Goal: Use online tool/utility: Utilize a website feature to perform a specific function

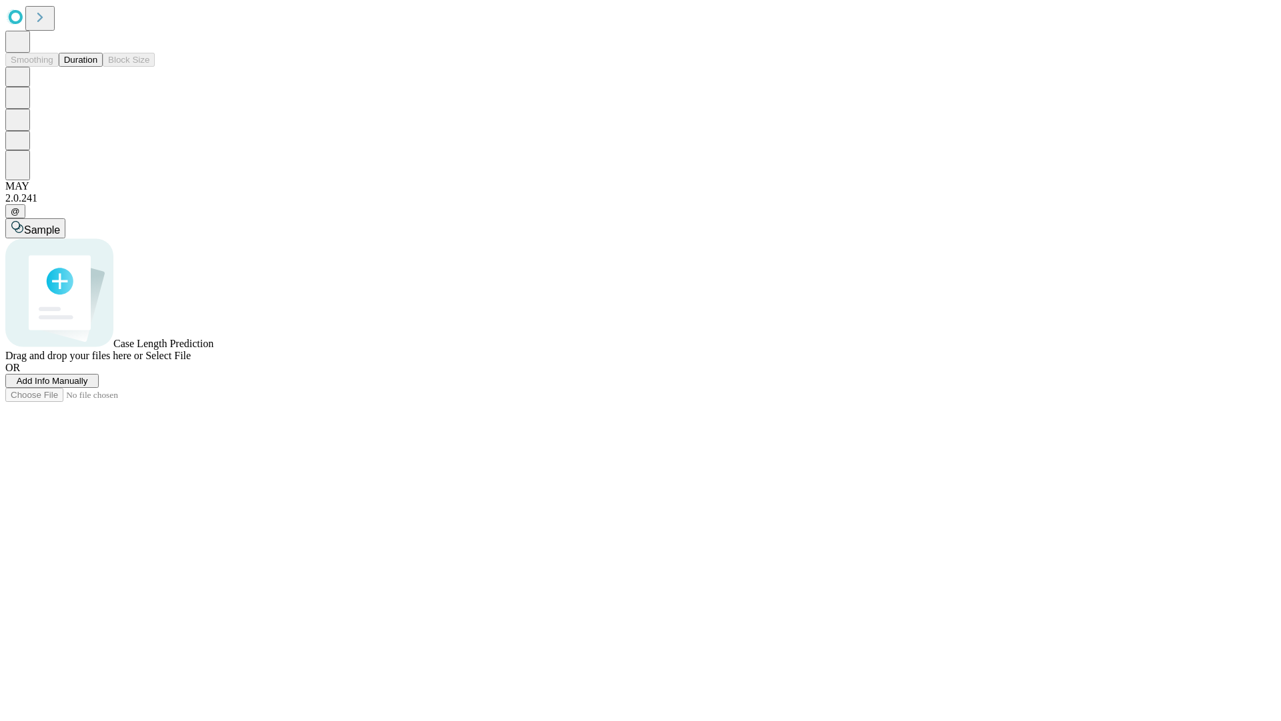
click at [97, 67] on button "Duration" at bounding box center [81, 60] width 44 height 14
click at [88, 386] on span "Add Info Manually" at bounding box center [52, 381] width 71 height 10
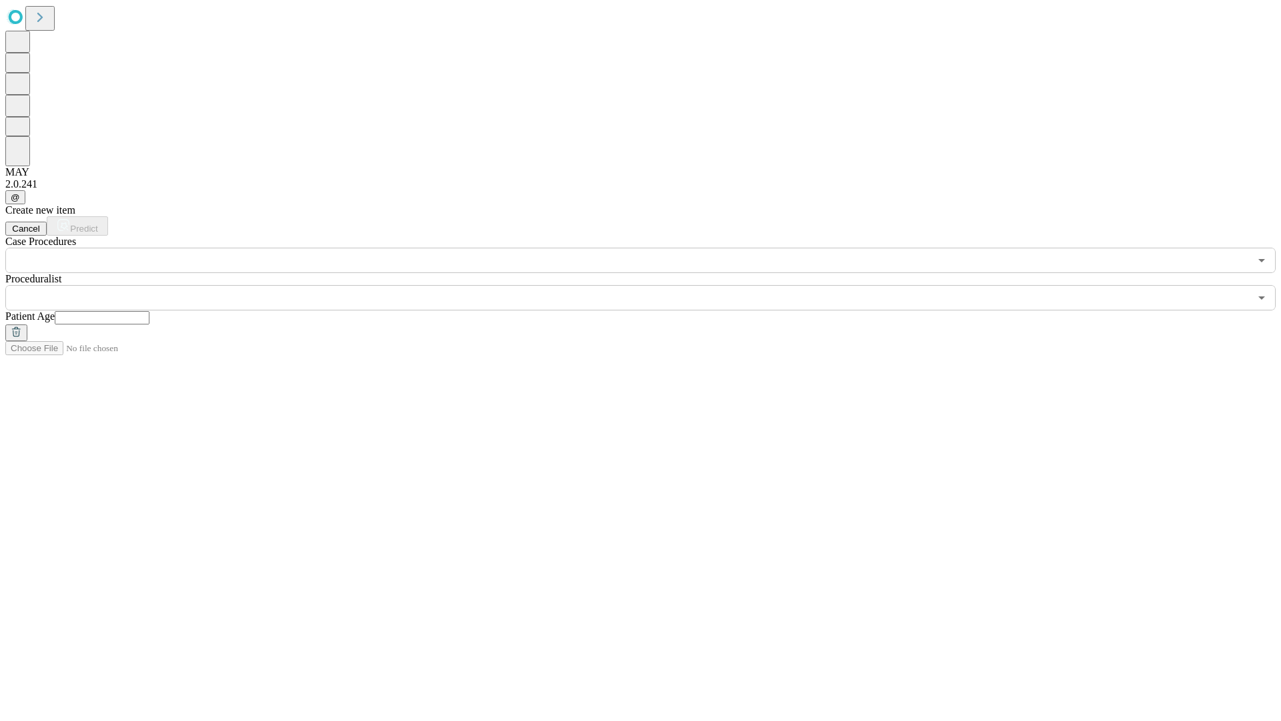
click at [149, 311] on input "text" at bounding box center [102, 317] width 95 height 13
type input "**"
click at [650, 285] on input "text" at bounding box center [627, 297] width 1245 height 25
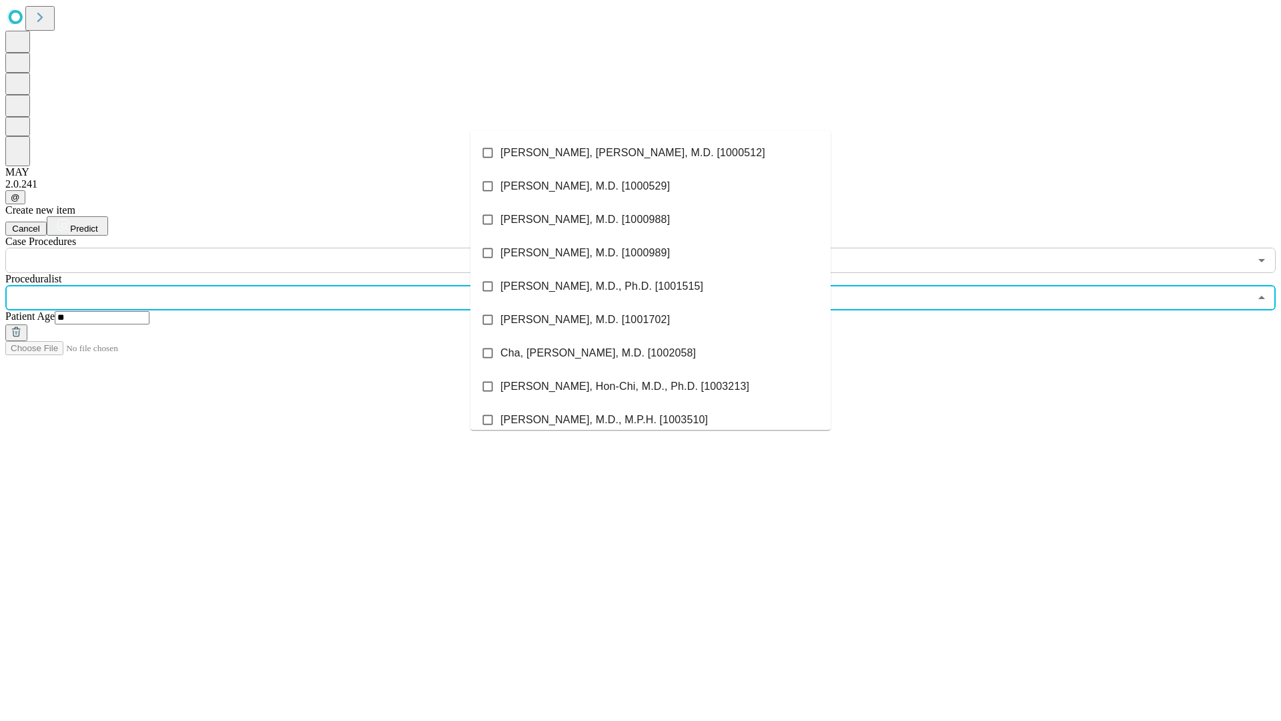
click at [651, 153] on li "[PERSON_NAME], [PERSON_NAME], M.D. [1000512]" at bounding box center [650, 152] width 360 height 33
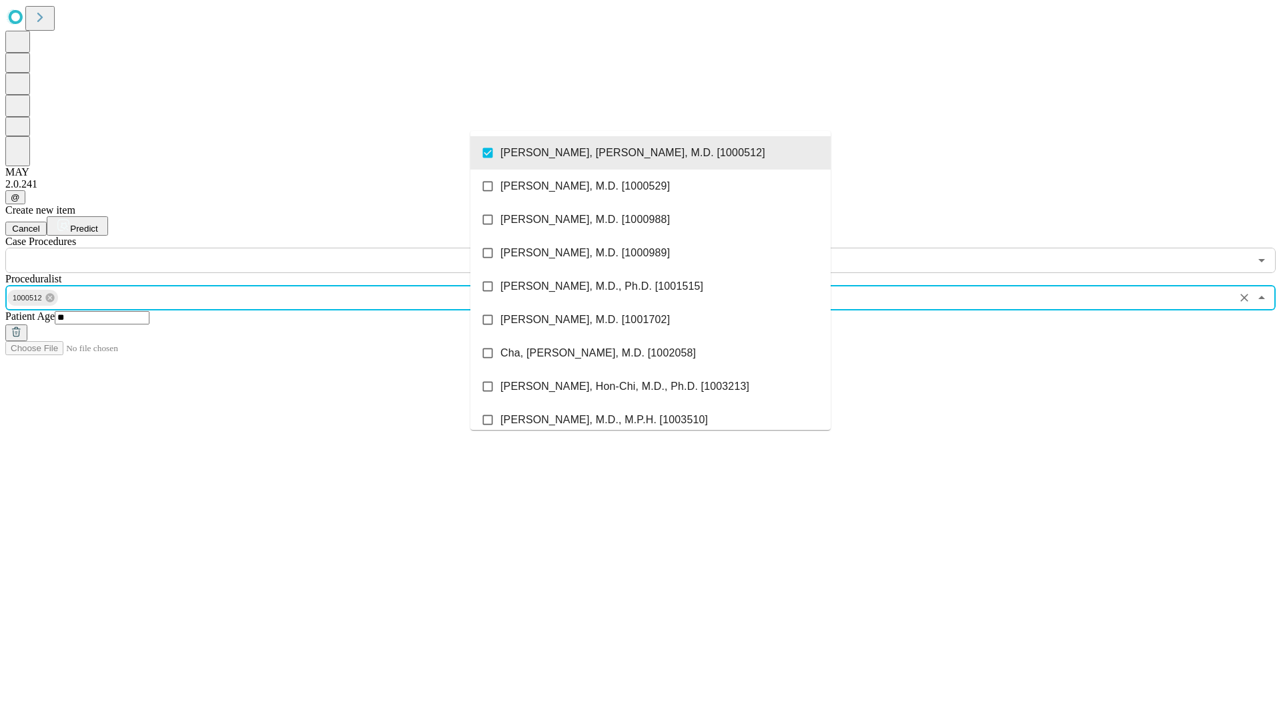
click at [280, 248] on input "text" at bounding box center [627, 260] width 1245 height 25
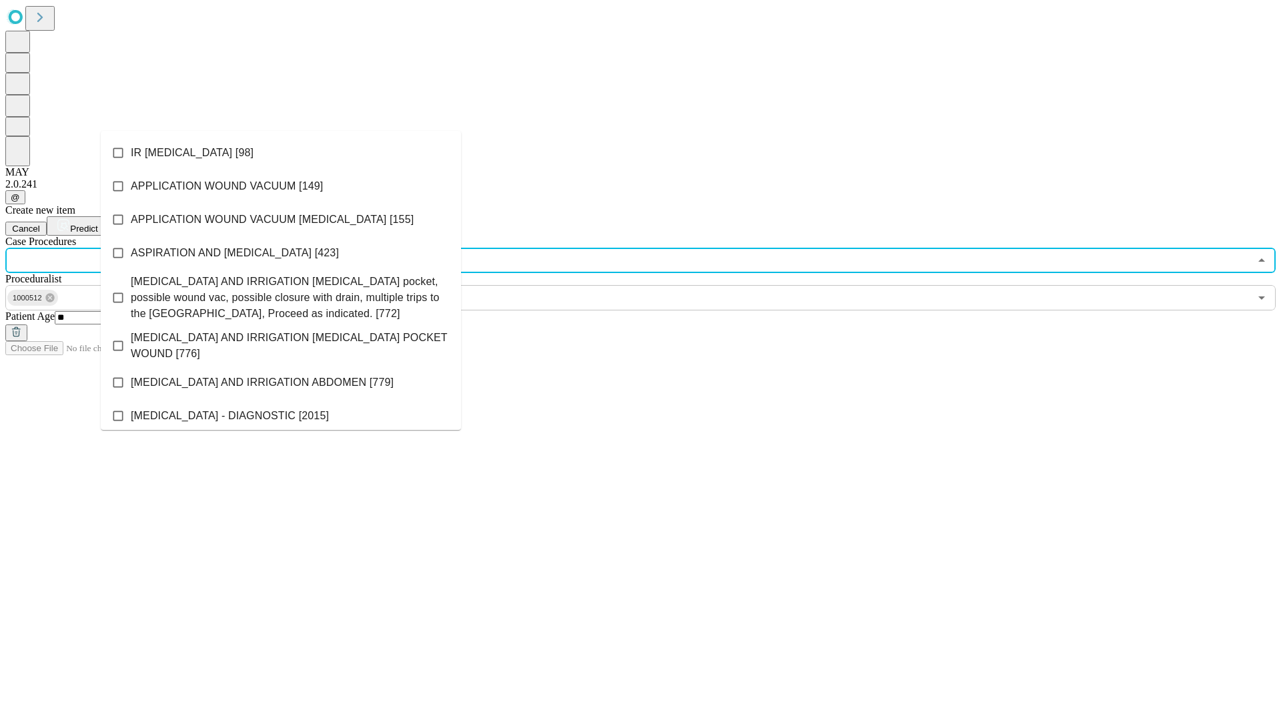
click at [281, 153] on li "IR [MEDICAL_DATA] [98]" at bounding box center [281, 152] width 360 height 33
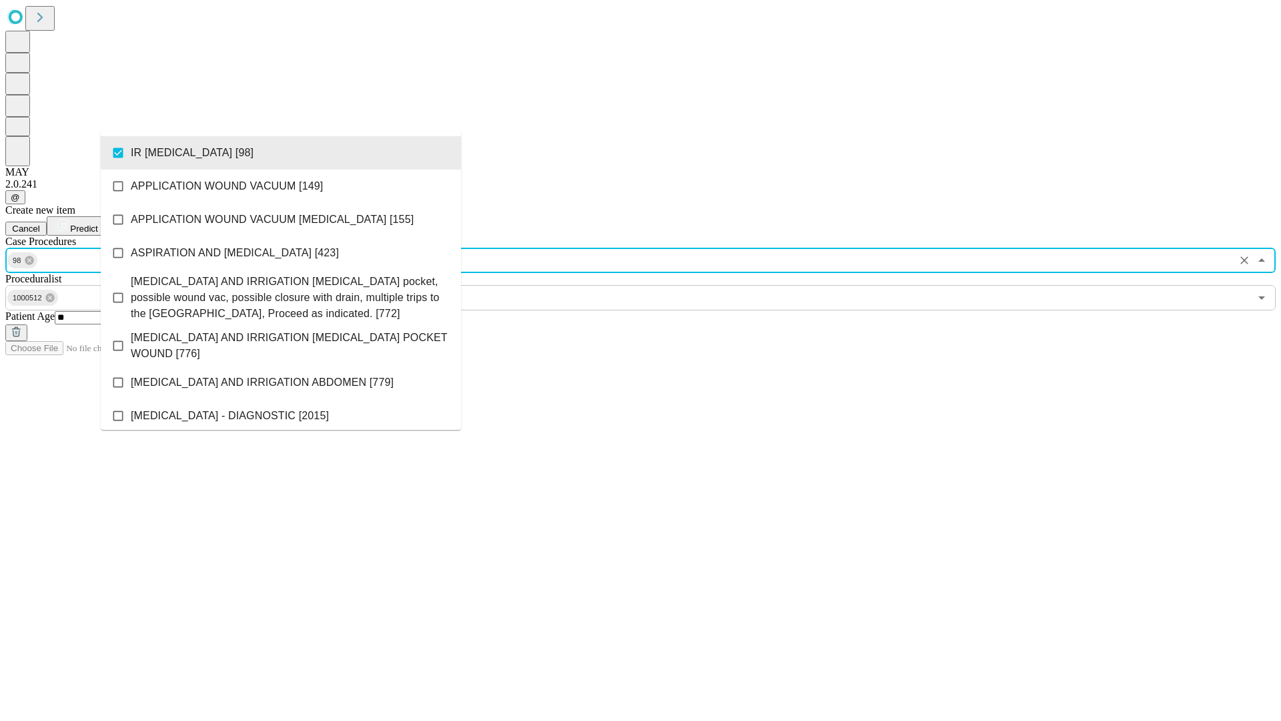
click at [97, 224] on span "Predict" at bounding box center [83, 229] width 27 height 10
